Goal: Task Accomplishment & Management: Use online tool/utility

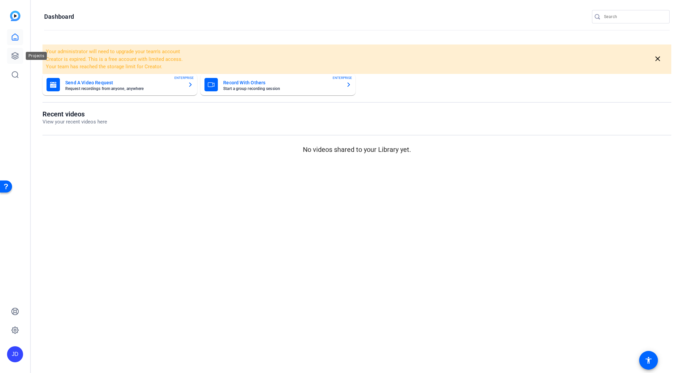
click at [15, 54] on icon at bounding box center [15, 56] width 8 height 8
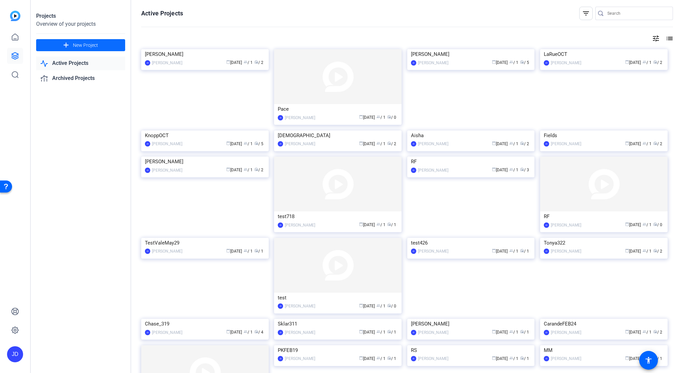
click at [83, 45] on span "New Project" at bounding box center [85, 45] width 25 height 7
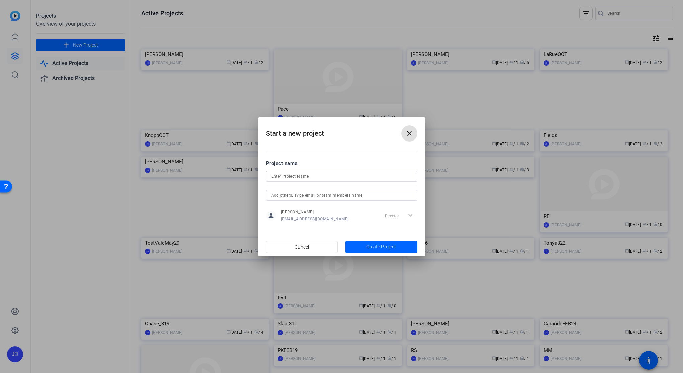
click at [318, 174] on input at bounding box center [341, 176] width 140 height 8
drag, startPoint x: 318, startPoint y: 174, endPoint x: 266, endPoint y: 178, distance: 51.7
click at [266, 178] on div "JLSEPT" at bounding box center [341, 176] width 151 height 11
type input "JLSEPT"
click at [386, 247] on span "Create Project" at bounding box center [380, 246] width 29 height 7
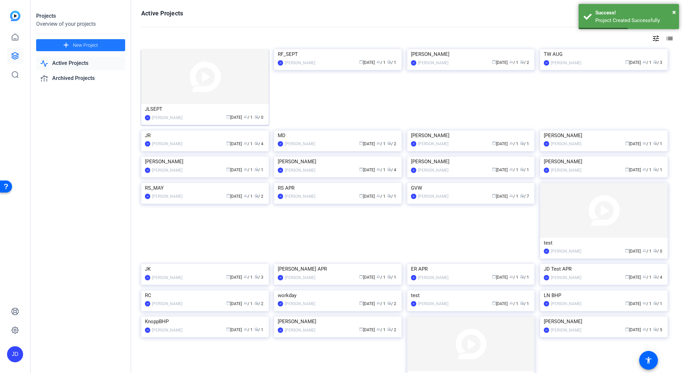
click at [196, 87] on img at bounding box center [204, 76] width 127 height 55
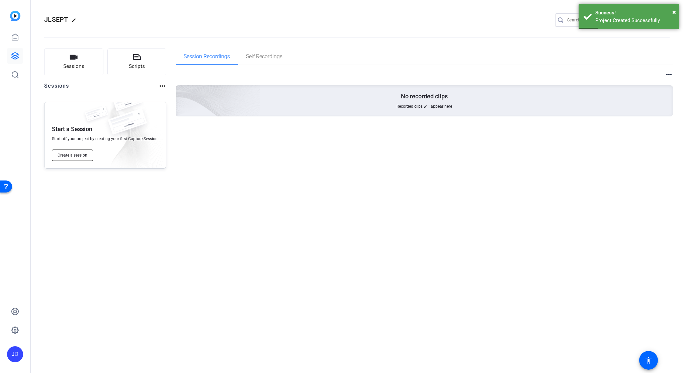
click at [80, 154] on span "Create a session" at bounding box center [73, 155] width 30 height 5
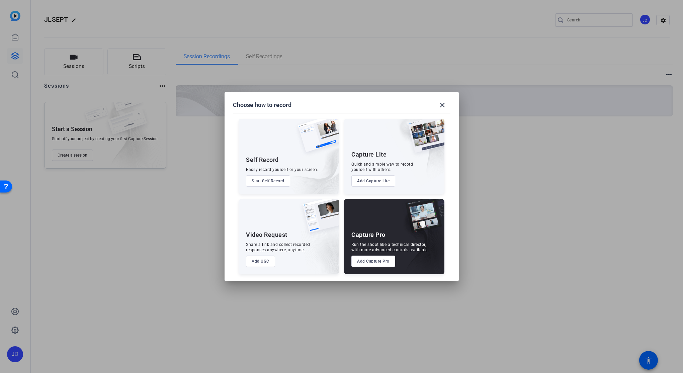
click at [384, 264] on button "Add Capture Pro" at bounding box center [373, 261] width 44 height 11
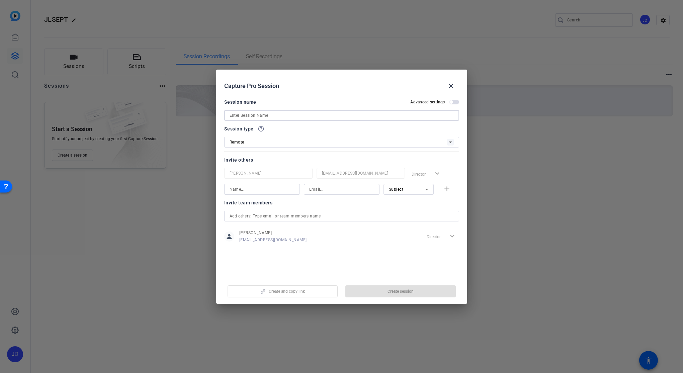
click at [264, 116] on input at bounding box center [341, 115] width 224 height 8
paste input "JLSEPT"
type input "JLSEPT"
click at [401, 294] on span "button" at bounding box center [400, 291] width 110 height 16
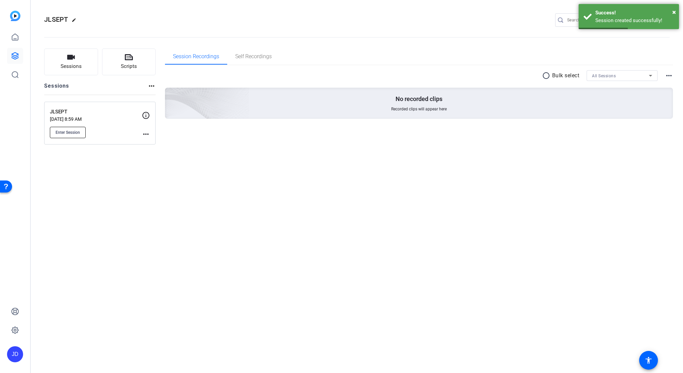
click at [73, 129] on button "Enter Session" at bounding box center [68, 132] width 36 height 11
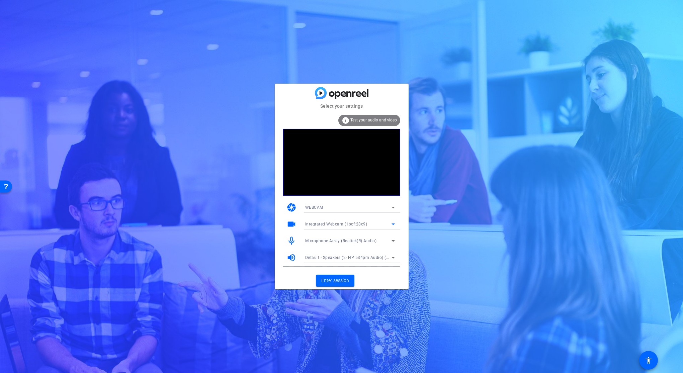
click at [394, 223] on icon at bounding box center [393, 224] width 8 height 8
click at [360, 246] on span "HP Display Camera (0408:5458)" at bounding box center [336, 248] width 63 height 8
click at [337, 280] on span "Enter session" at bounding box center [335, 280] width 28 height 7
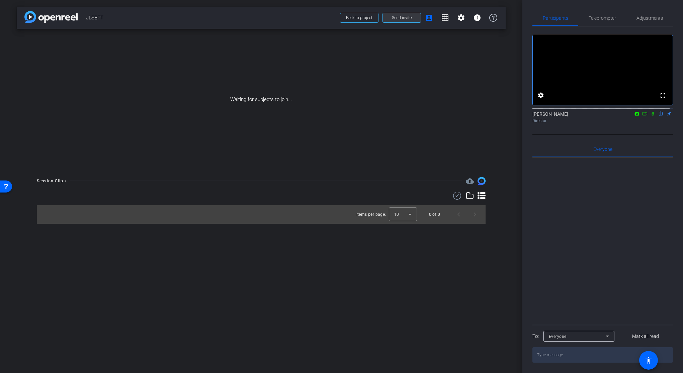
click at [401, 20] on span at bounding box center [402, 18] width 38 height 16
click at [404, 16] on span "Send invite" at bounding box center [402, 17] width 20 height 5
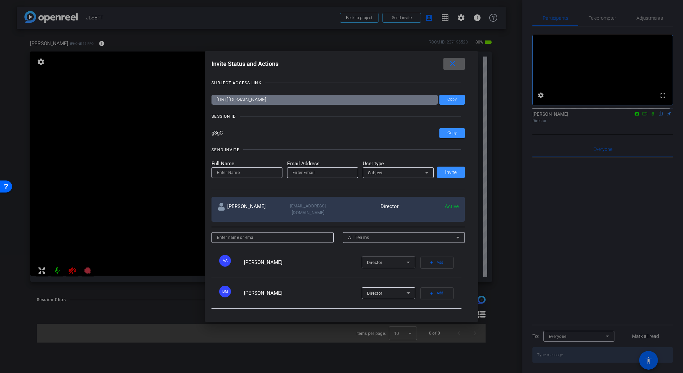
click at [459, 60] on span at bounding box center [453, 64] width 21 height 16
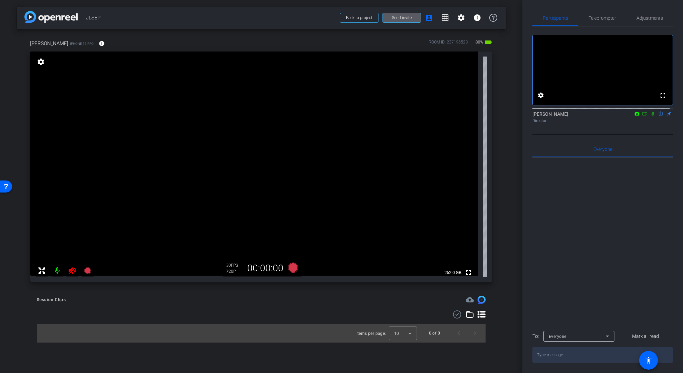
click at [72, 270] on icon at bounding box center [72, 270] width 7 height 7
